Goal: Book appointment/travel/reservation

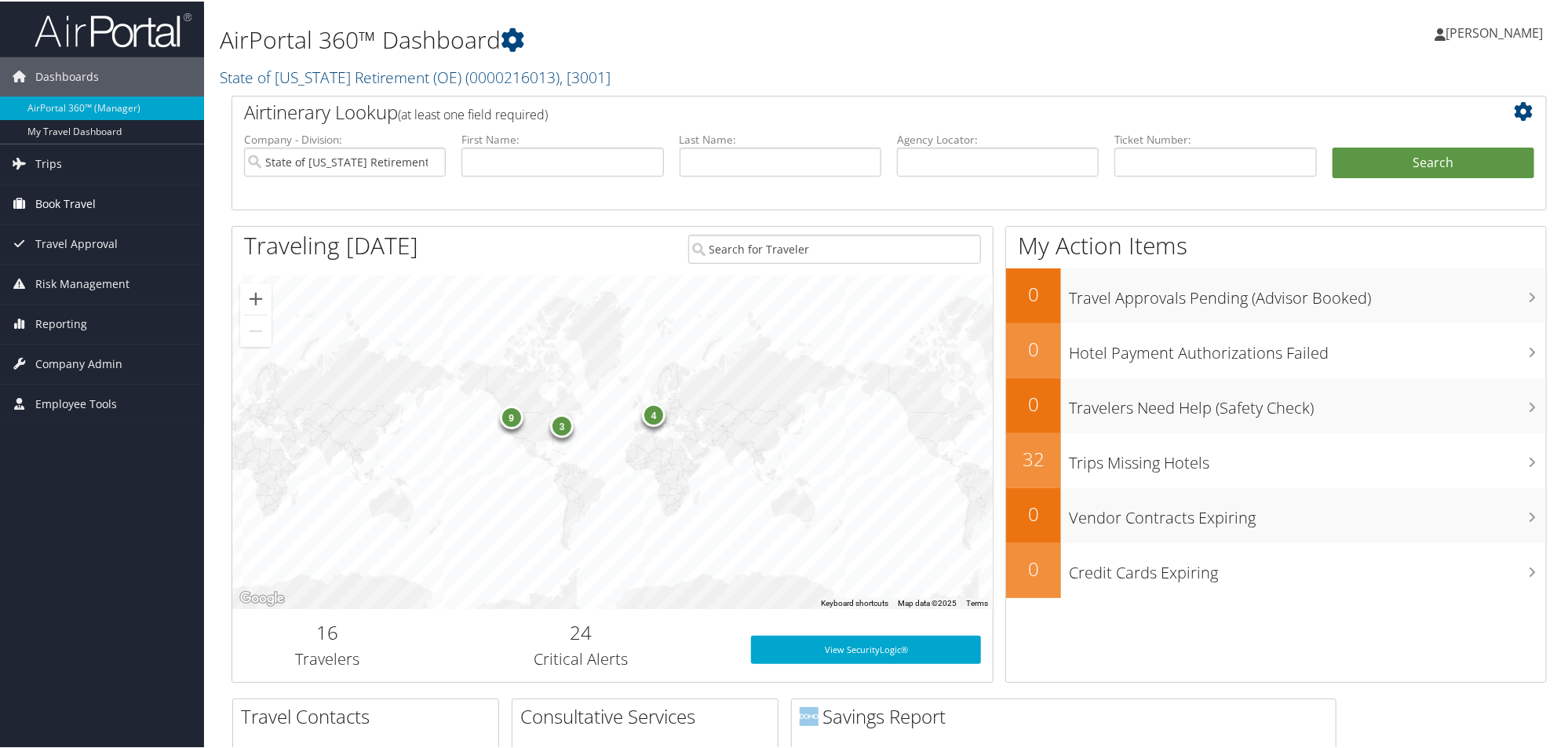
click at [68, 193] on span "Book Travel" at bounding box center [66, 202] width 60 height 39
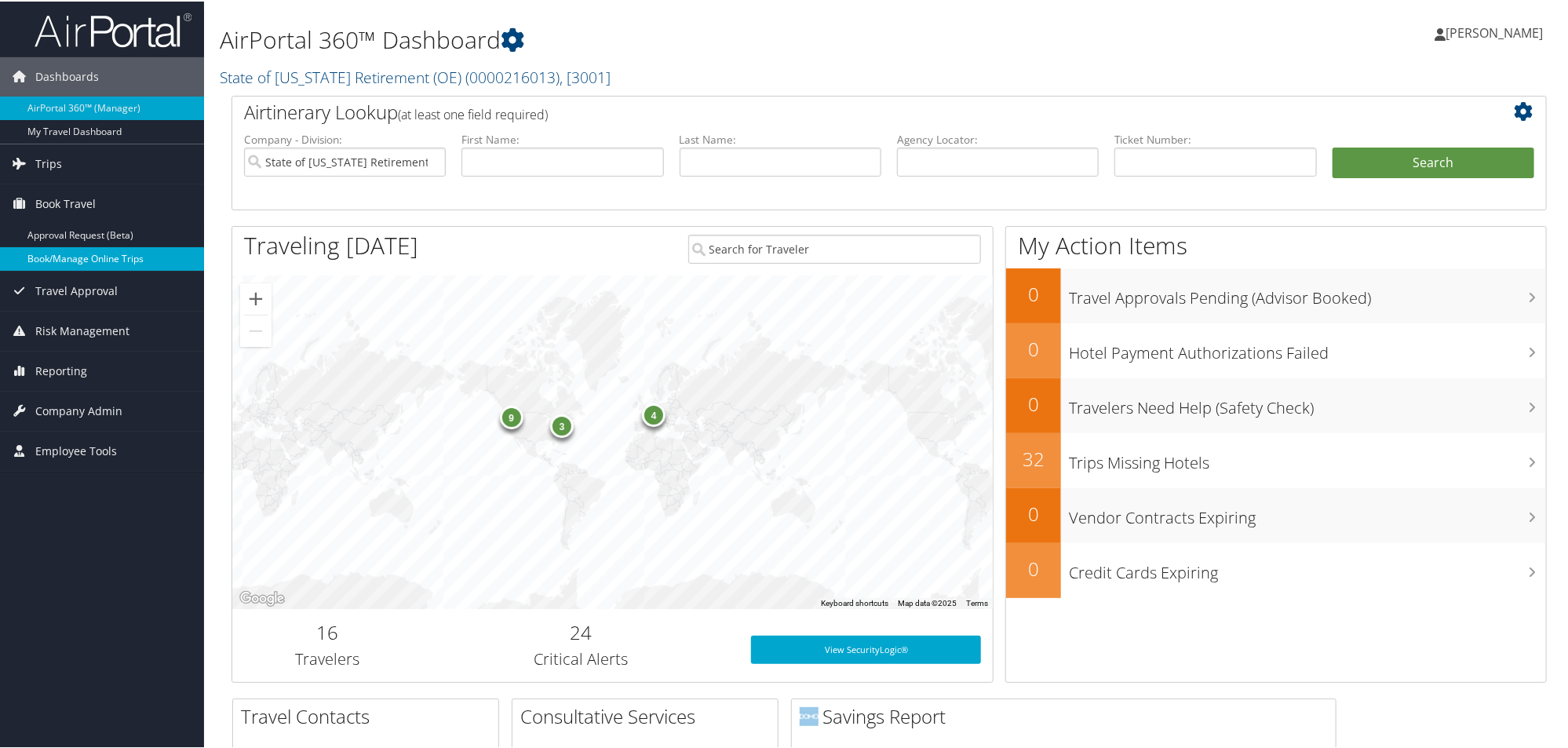
click at [63, 262] on link "Book/Manage Online Trips" at bounding box center [102, 258] width 204 height 24
